Goal: Task Accomplishment & Management: Manage account settings

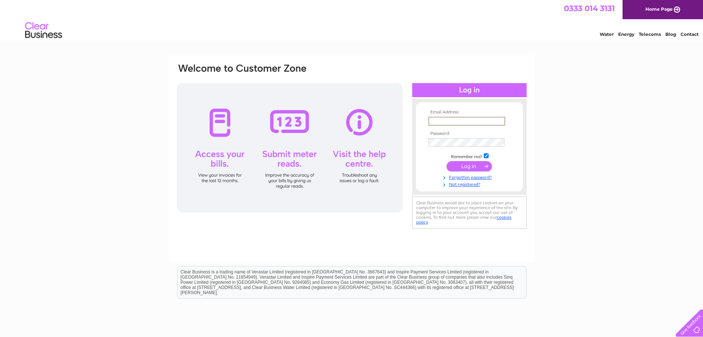
type input "a.covelluzzi@sky.com"
click at [472, 169] on input "submit" at bounding box center [469, 165] width 45 height 10
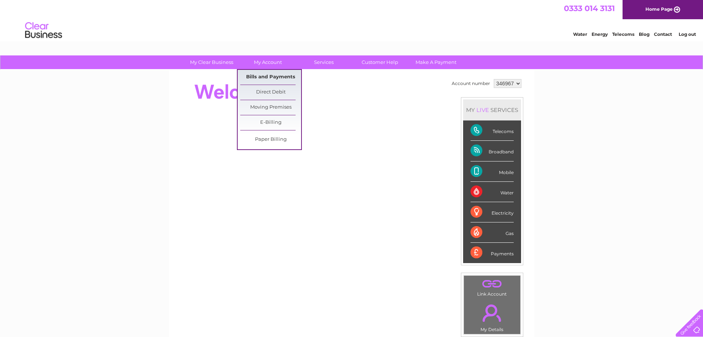
click at [272, 78] on link "Bills and Payments" at bounding box center [270, 77] width 61 height 15
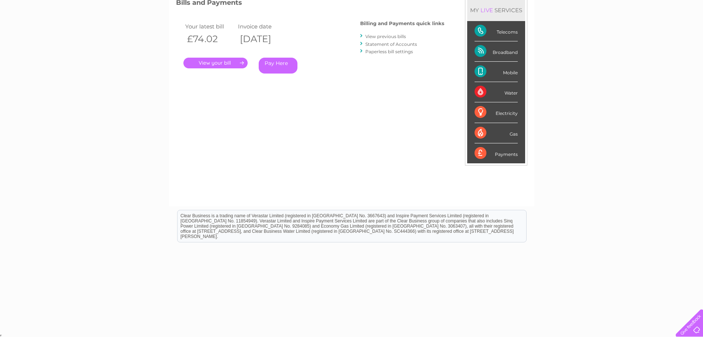
scroll to position [48, 0]
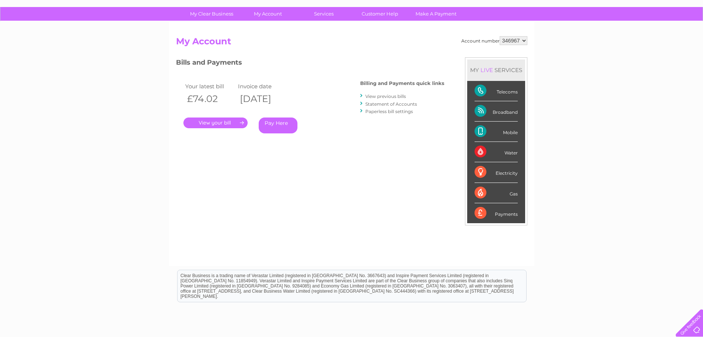
click at [388, 96] on link "View previous bills" at bounding box center [385, 96] width 41 height 6
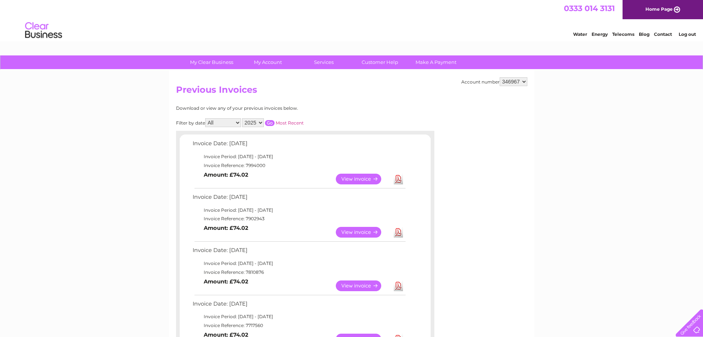
click at [367, 231] on link "View" at bounding box center [363, 232] width 54 height 11
click at [362, 180] on link "View" at bounding box center [363, 178] width 54 height 11
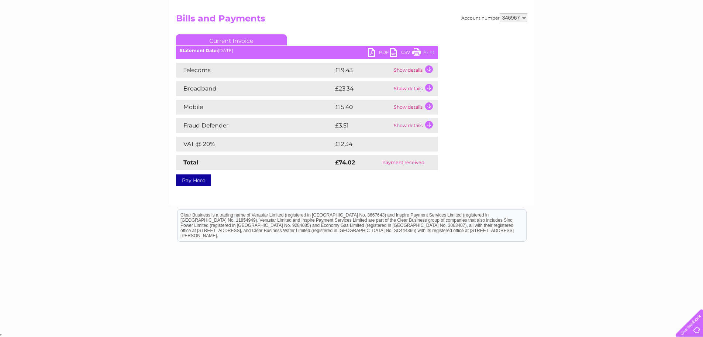
scroll to position [8, 0]
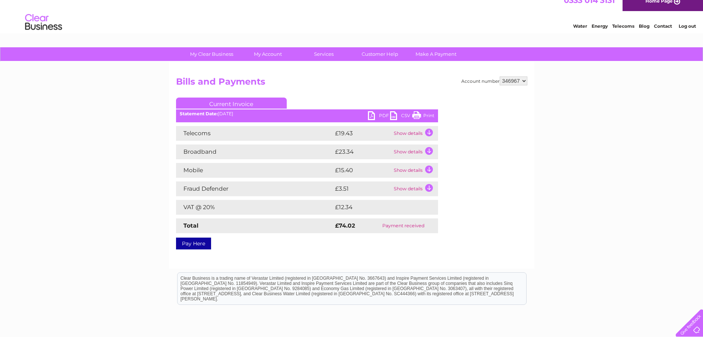
click at [430, 114] on link "Print" at bounding box center [423, 116] width 22 height 11
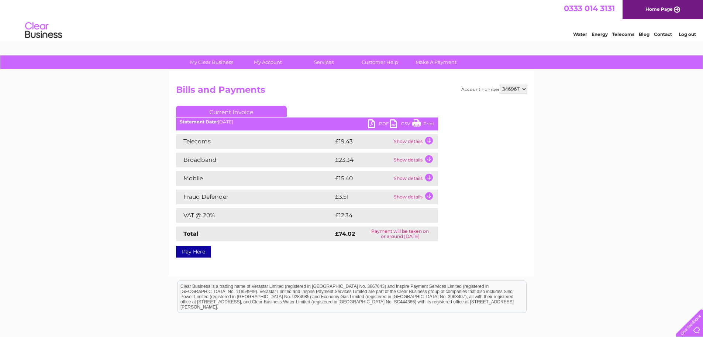
click at [430, 123] on link "Print" at bounding box center [423, 124] width 22 height 11
click at [690, 34] on link "Log out" at bounding box center [687, 34] width 17 height 6
